Goal: Register for event/course

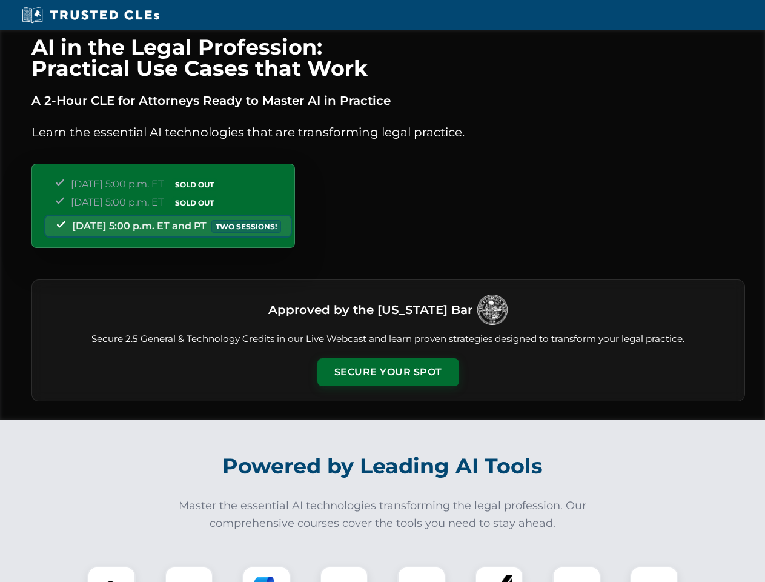
click at [388, 372] on button "Secure Your Spot" at bounding box center [388, 372] width 142 height 28
click at [111, 574] on img at bounding box center [111, 590] width 35 height 35
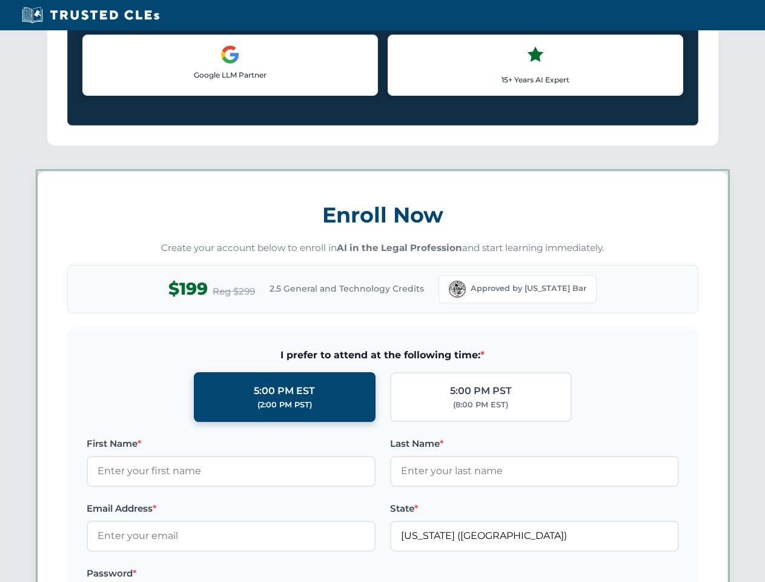
click at [267, 574] on label "Password *" at bounding box center [231, 573] width 289 height 15
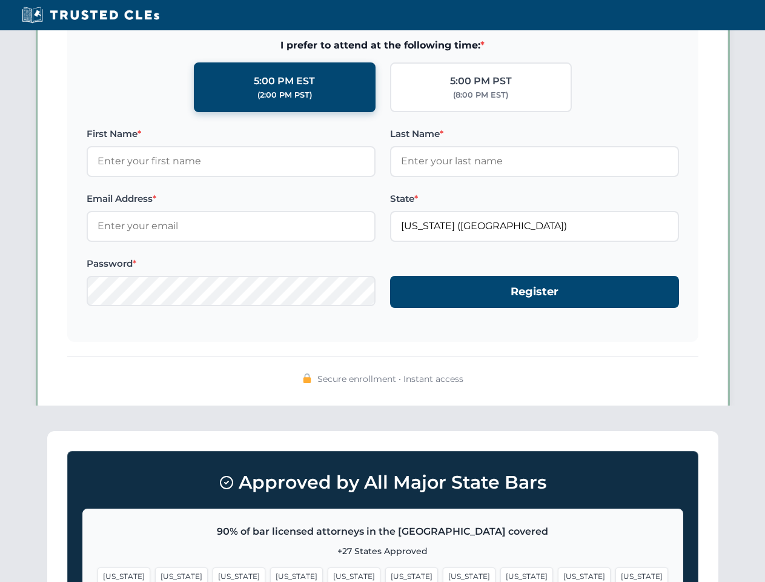
click at [558, 574] on span "[US_STATE]" at bounding box center [584, 576] width 53 height 18
